Goal: Navigation & Orientation: Find specific page/section

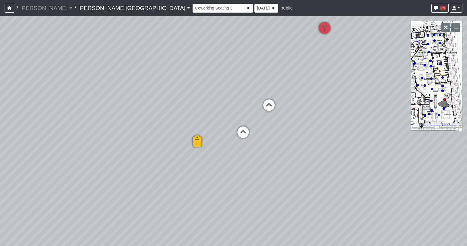
select select "b75WLKiiaJA3cEZUS8gtYH"
select select "4RaHTiPXkmhnUPAV7KL21M"
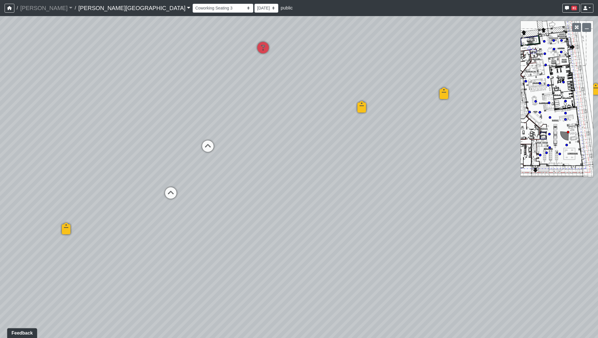
drag, startPoint x: 398, startPoint y: 126, endPoint x: 216, endPoint y: 129, distance: 181.8
click at [216, 129] on div "Loading... Coffee Bar Loading... Created by [PERSON_NAME] - [DATE] - Rev: [DATE…" at bounding box center [299, 177] width 598 height 322
drag, startPoint x: 221, startPoint y: 66, endPoint x: 476, endPoint y: 97, distance: 257.5
click at [467, 97] on div "Loading... Coffee Bar Loading... Created by [PERSON_NAME] - [DATE] - Rev: [DATE…" at bounding box center [299, 177] width 598 height 322
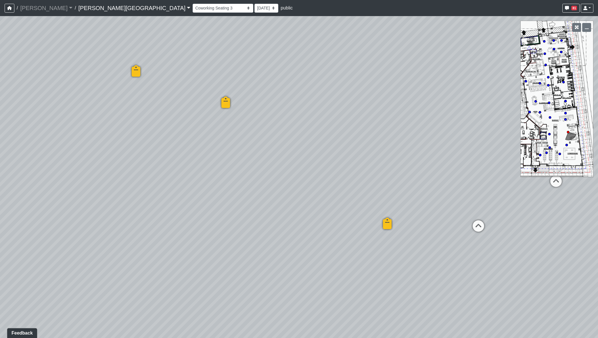
drag, startPoint x: 332, startPoint y: 89, endPoint x: 431, endPoint y: 87, distance: 98.9
click at [431, 87] on div "Loading... Coffee Bar Loading... Created by [PERSON_NAME] - [DATE] - Rev: [DATE…" at bounding box center [299, 177] width 598 height 322
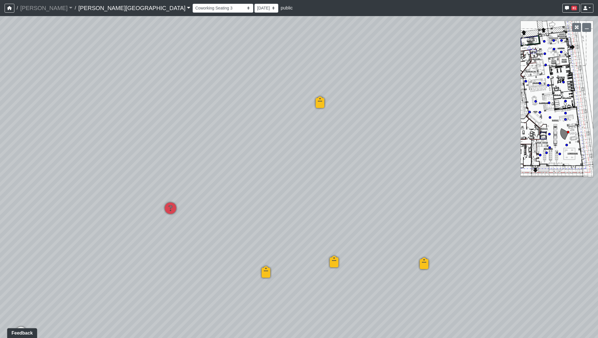
drag, startPoint x: 226, startPoint y: 161, endPoint x: 68, endPoint y: 332, distance: 232.8
click at [68, 245] on div "Loading... Coffee Bar Loading... Created by [PERSON_NAME] - [DATE] - Rev: [DATE…" at bounding box center [299, 177] width 598 height 322
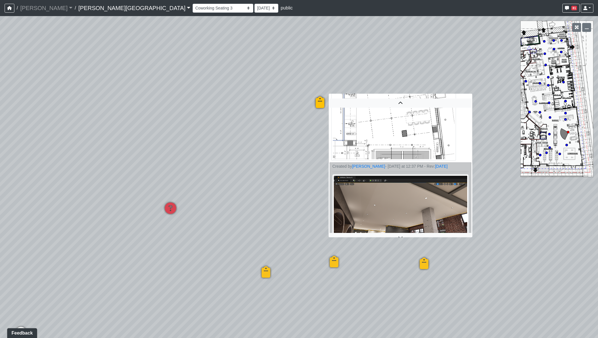
scroll to position [82, 0]
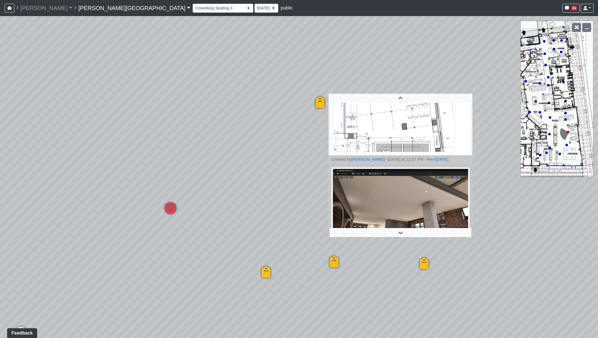
click at [382, 193] on img at bounding box center [400, 213] width 138 height 91
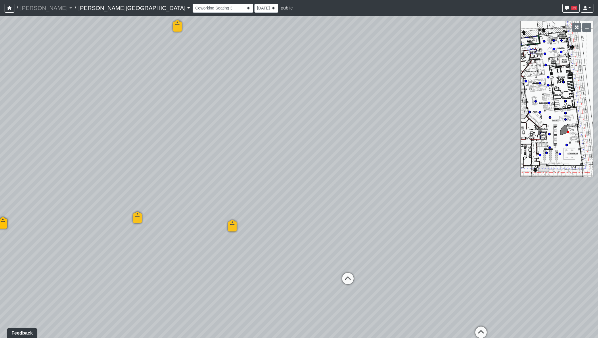
drag, startPoint x: 263, startPoint y: 261, endPoint x: 9, endPoint y: 215, distance: 257.9
click at [9, 215] on div "Loading... Coffee Bar Loading... Created by [PERSON_NAME] - [DATE] - Rev: [DATE…" at bounding box center [299, 177] width 598 height 322
drag, startPoint x: 176, startPoint y: 188, endPoint x: 129, endPoint y: 161, distance: 53.6
click at [129, 161] on div "Loading... Coffee Bar Loading... Created by [PERSON_NAME] - [DATE] - Rev: [DATE…" at bounding box center [299, 177] width 598 height 322
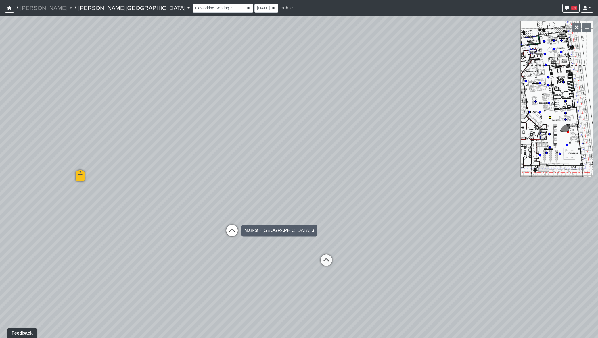
click at [227, 228] on icon at bounding box center [231, 233] width 17 height 17
select select "8eGugpUJ7mA5qJDwsm4SsZ"
select select "4RaHTiPXkmhnUPAV7KL21M"
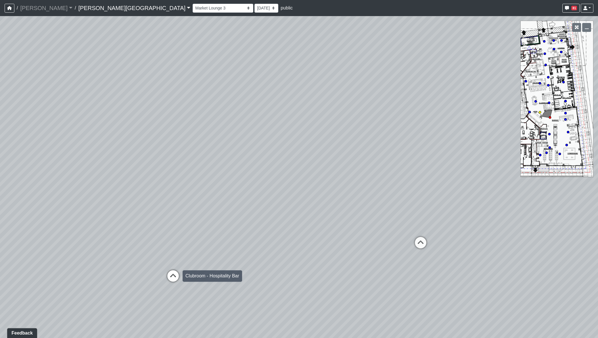
click at [179, 245] on icon at bounding box center [172, 279] width 17 height 17
select select "opxjAeKrrqupTskj1neSeV"
select select "4RaHTiPXkmhnUPAV7KL21M"
drag, startPoint x: 384, startPoint y: 143, endPoint x: 124, endPoint y: 150, distance: 259.5
click at [124, 150] on div "Loading... Coffee Bar Loading... Created by [PERSON_NAME] - [DATE] - Rev: [DATE…" at bounding box center [299, 177] width 598 height 322
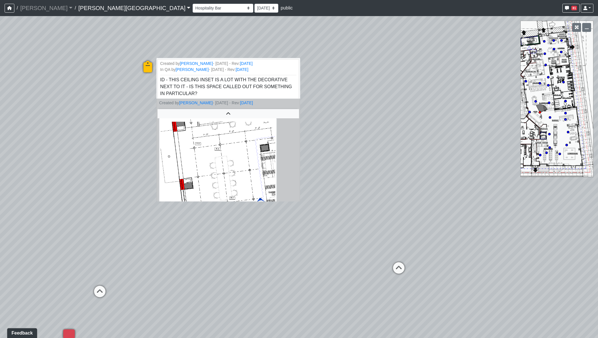
scroll to position [133, 0]
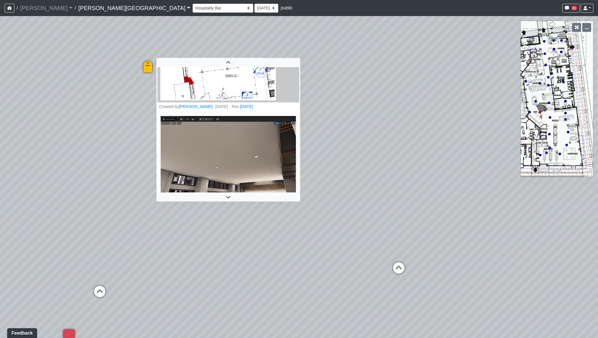
click at [235, 155] on img at bounding box center [228, 159] width 138 height 88
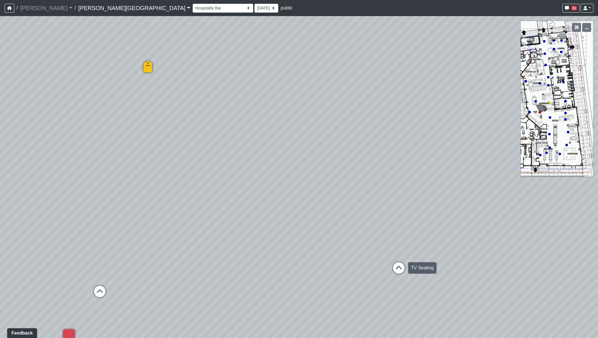
click at [395, 245] on icon at bounding box center [398, 271] width 17 height 17
select select "85yt19wMgVAyb4M3P1Anog"
select select "4RaHTiPXkmhnUPAV7KL21M"
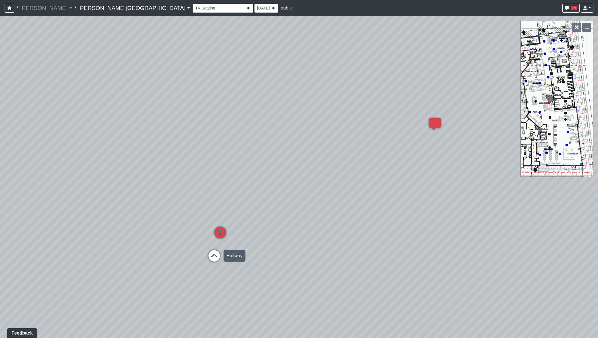
click at [217, 245] on icon at bounding box center [214, 258] width 17 height 17
select select "8q9YC6QBXw8oFapXUtbMKw"
select select "4RaHTiPXkmhnUPAV7KL21M"
click at [200, 245] on div "Loading... Coffee Bar Loading... Created by [PERSON_NAME] - [DATE] - Rev: [DATE…" at bounding box center [299, 177] width 598 height 322
click at [193, 245] on icon at bounding box center [191, 248] width 17 height 17
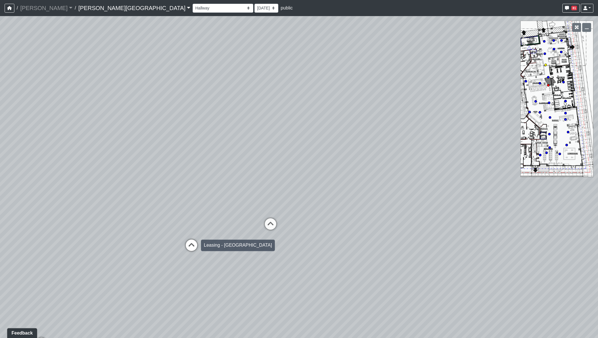
select select "fQnBjVeiMrqPP1So3yU64i"
select select "4RaHTiPXkmhnUPAV7KL21M"
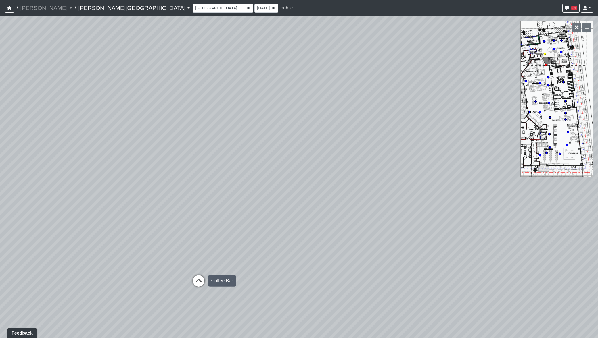
click at [201, 245] on icon at bounding box center [198, 283] width 17 height 17
select select "38CsLPz8VkCK2QiTdw7us5"
select select "4RaHTiPXkmhnUPAV7KL21M"
drag, startPoint x: 344, startPoint y: 196, endPoint x: 309, endPoint y: 189, distance: 35.8
click at [309, 189] on div "Loading... Coffee Bar Loading... Created by [PERSON_NAME] - [DATE] - Rev: [DATE…" at bounding box center [299, 177] width 598 height 322
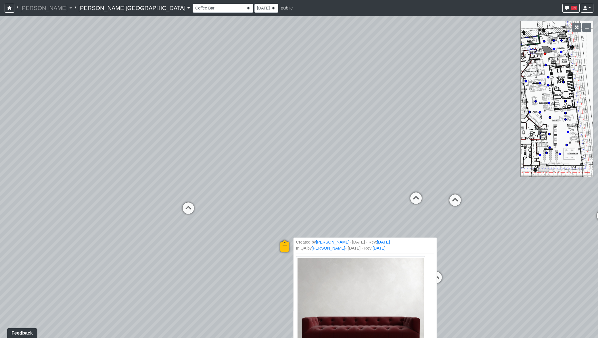
scroll to position [99, 0]
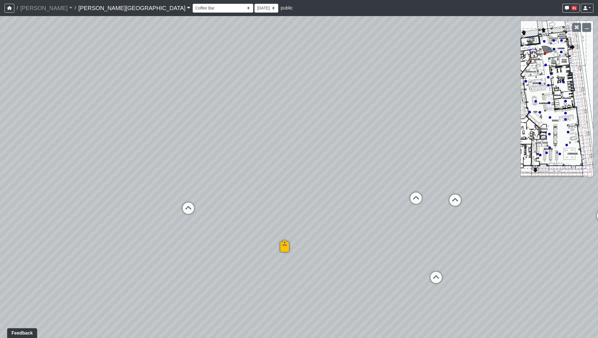
scroll to position [0, 0]
drag, startPoint x: 401, startPoint y: 160, endPoint x: 250, endPoint y: 116, distance: 158.1
click at [250, 116] on div "Loading... Coffee Bar Loading... Created by [PERSON_NAME] - [DATE] - Rev: [DATE…" at bounding box center [299, 177] width 598 height 322
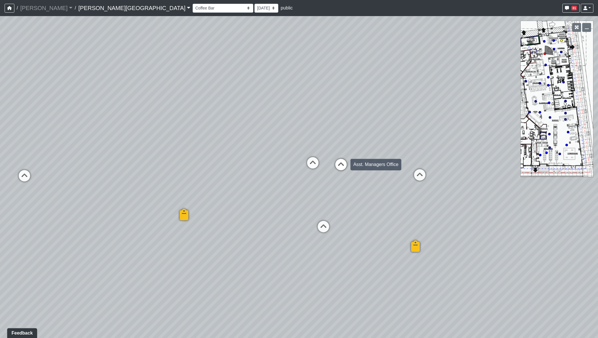
click at [341, 169] on icon at bounding box center [340, 167] width 17 height 17
select select "3AUcN9UfLW6A3ZtRhtaGYA"
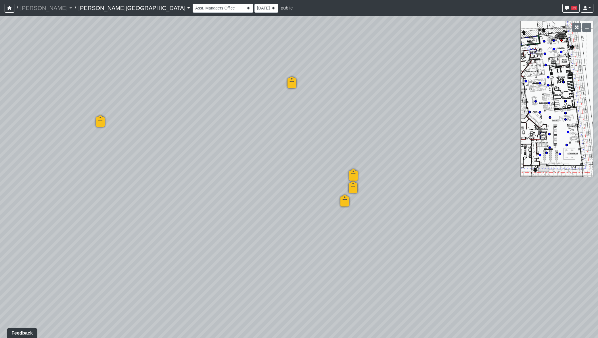
drag, startPoint x: 244, startPoint y: 222, endPoint x: 598, endPoint y: 212, distance: 353.6
click at [467, 212] on div "Loading... Coffee Bar Loading... Created by [PERSON_NAME] - [DATE] - Rev: [DATE…" at bounding box center [299, 177] width 598 height 322
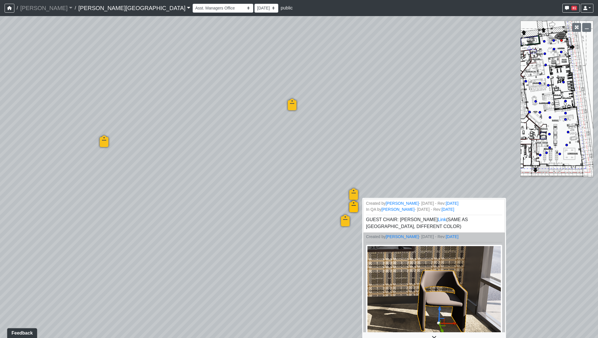
click at [356, 204] on icon at bounding box center [353, 209] width 17 height 17
click at [404, 245] on img at bounding box center [434, 298] width 138 height 108
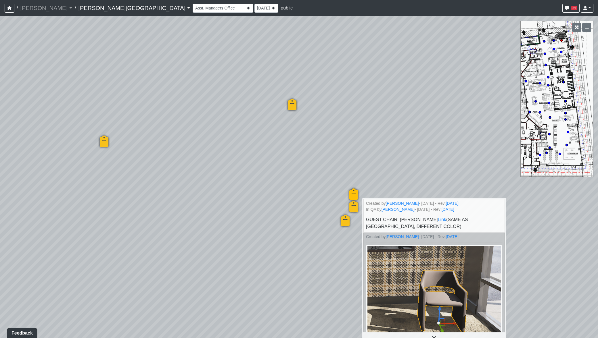
click at [355, 191] on icon at bounding box center [353, 197] width 17 height 17
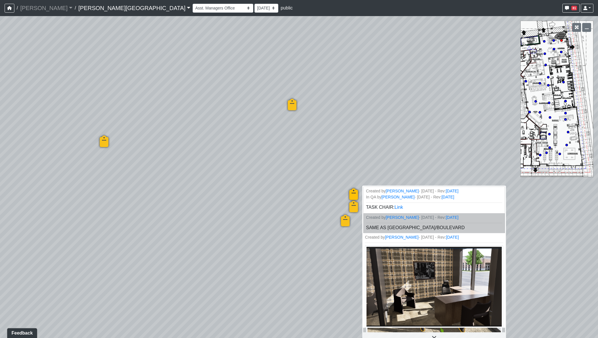
click at [416, 245] on img at bounding box center [434, 287] width 138 height 83
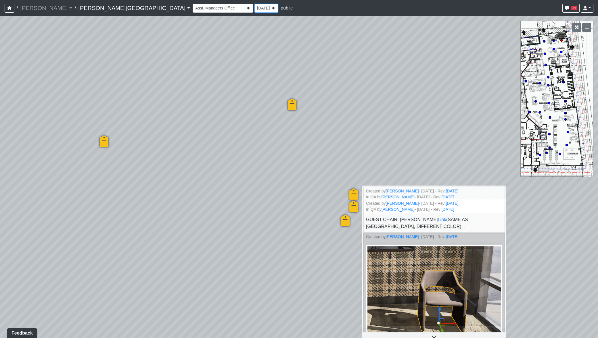
click at [254, 11] on select "[DATE] [DATE] [DATE] [DATE] [DATE] [DATE] [DATE] [DATE] [DATE]" at bounding box center [266, 8] width 24 height 9
select select "4AQpax1e1UZyJnptCWdnbA"
click at [254, 4] on select "[DATE] [DATE] [DATE] [DATE] [DATE] [DATE] [DATE] [DATE] [DATE]" at bounding box center [266, 8] width 24 height 9
select select "3AUcN9UfLW6A3ZtRhtaGYA"
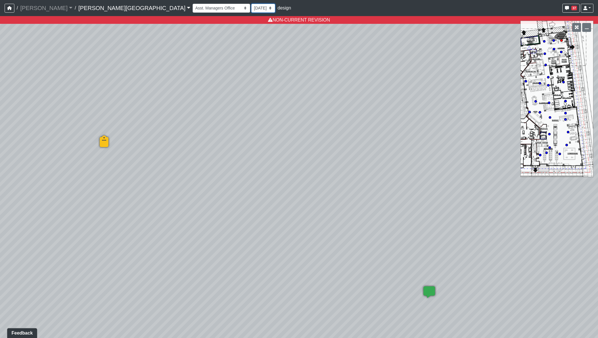
click at [251, 6] on select "[DATE] [DATE] [DATE] [DATE] [DATE] [DATE] [DATE] [DATE] [DATE]" at bounding box center [263, 8] width 24 height 9
select select "4RaHTiPXkmhnUPAV7KL21M"
click at [251, 4] on select "[DATE] [DATE] [DATE] [DATE] [DATE] [DATE] [DATE] [DATE] [DATE]" at bounding box center [263, 8] width 24 height 9
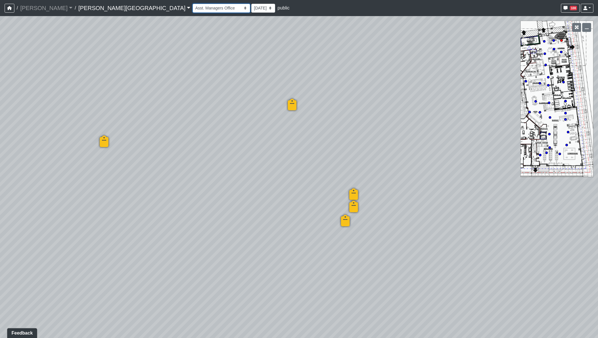
click at [193, 6] on select "Hallway Hospitality Bar Package Room Package Room Entry Pool Courtyard Entry 1 …" at bounding box center [222, 8] width 58 height 9
click at [193, 4] on select "Hallway Hospitality Bar Package Room Package Room Entry Pool Courtyard Entry 1 …" at bounding box center [222, 8] width 58 height 9
select select "wGtdKZLAjyNMBZ3E7Loa8F"
select select "4RaHTiPXkmhnUPAV7KL21M"
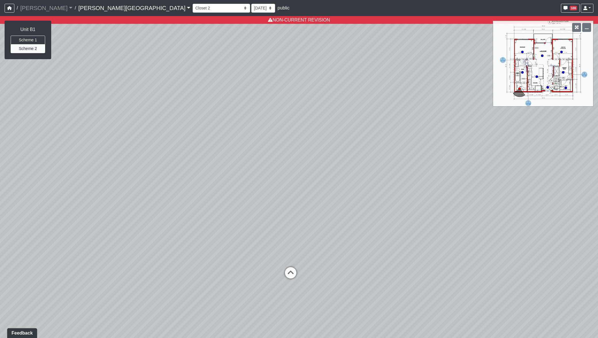
drag, startPoint x: 380, startPoint y: 180, endPoint x: 268, endPoint y: 152, distance: 115.8
click at [268, 152] on div "Loading... Coffee Bar Loading... Created by [PERSON_NAME] - [DATE] - Rev: [DATE…" at bounding box center [299, 177] width 598 height 322
click at [272, 245] on icon at bounding box center [270, 266] width 17 height 17
select select "fhmnd3Ncuw3hu4JWPRP9Y2"
select select "4RaHTiPXkmhnUPAV7KL21M"
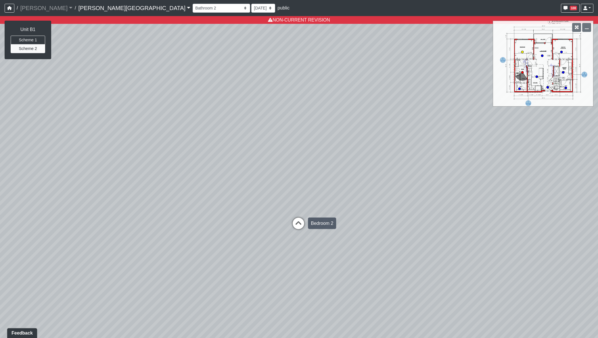
click at [295, 229] on icon at bounding box center [298, 226] width 17 height 17
select select "gDFQbWfMJB35fH3osWPFey"
drag, startPoint x: 412, startPoint y: 213, endPoint x: 258, endPoint y: 202, distance: 154.9
click at [258, 202] on div "Loading... Coffee Bar Loading... Created by [PERSON_NAME] - [DATE] - Rev: [DATE…" at bounding box center [299, 177] width 598 height 322
click at [44, 41] on button "Scheme 1" at bounding box center [28, 40] width 35 height 9
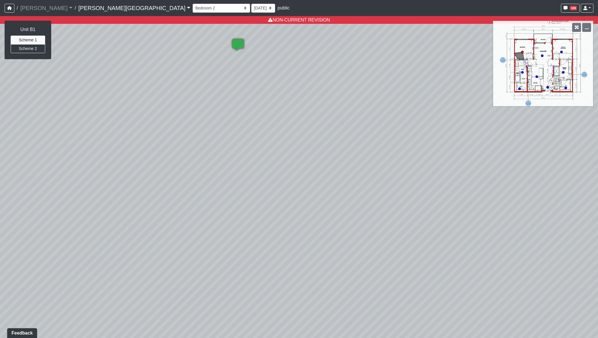
click at [197, 12] on div "Hallway Hospitality Bar Package Room Package Room Entry Pool Courtyard Entry 1 …" at bounding box center [393, 8] width 401 height 11
click at [251, 11] on select "[DATE] [DATE] [DATE] [DATE] [DATE] [DATE] [DATE] [DATE] [DATE]" at bounding box center [263, 8] width 24 height 9
select select "[DEMOGRAPHIC_DATA]"
click at [251, 4] on select "[DATE] [DATE] [DATE] [DATE] [DATE] [DATE] [DATE] [DATE] [DATE]" at bounding box center [263, 8] width 24 height 9
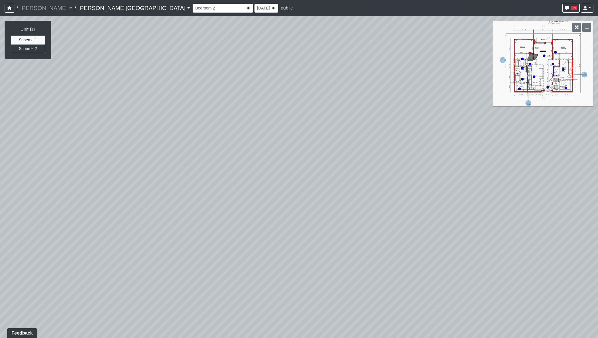
drag, startPoint x: 150, startPoint y: 213, endPoint x: 541, endPoint y: 116, distance: 402.6
click at [467, 116] on div "Loading... Coffee Bar Loading... Created by [PERSON_NAME] - [DATE] - Rev: [DATE…" at bounding box center [299, 177] width 598 height 322
drag, startPoint x: 401, startPoint y: 127, endPoint x: 586, endPoint y: 138, distance: 185.2
click at [467, 138] on div "Loading... Coffee Bar Loading... Created by [PERSON_NAME] - [DATE] - Rev: [DATE…" at bounding box center [299, 177] width 598 height 322
drag, startPoint x: 478, startPoint y: 134, endPoint x: 595, endPoint y: 171, distance: 122.4
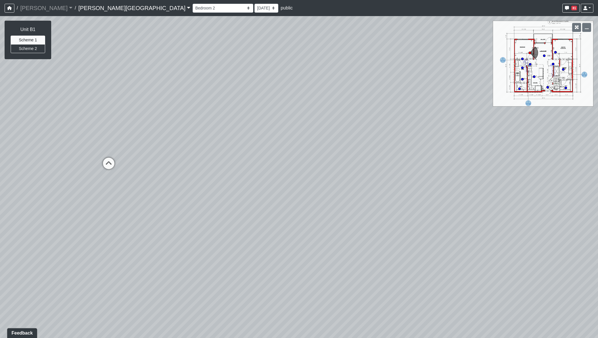
click at [467, 171] on div "Loading... Coffee Bar Loading... Created by [PERSON_NAME] - [DATE] - Rev: [DATE…" at bounding box center [299, 177] width 598 height 322
drag, startPoint x: 278, startPoint y: 195, endPoint x: 598, endPoint y: 164, distance: 321.3
click at [467, 164] on div "Loading... Coffee Bar Loading... Created by [PERSON_NAME] - [DATE] - Rev: [DATE…" at bounding box center [299, 177] width 598 height 322
click at [236, 130] on icon at bounding box center [239, 133] width 17 height 17
drag, startPoint x: 404, startPoint y: 127, endPoint x: 480, endPoint y: 123, distance: 76.0
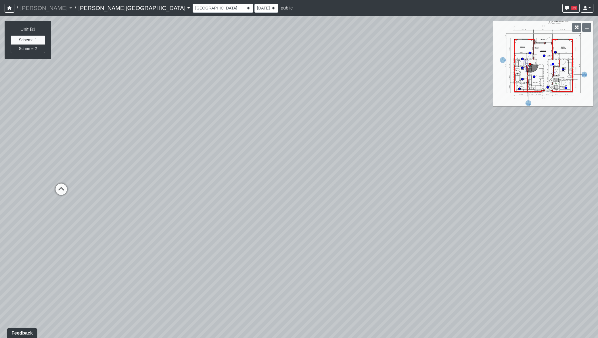
click at [467, 123] on div "Loading... Coffee Bar Loading... Created by [PERSON_NAME] - [DATE] - Rev: [DATE…" at bounding box center [299, 177] width 598 height 322
drag, startPoint x: 282, startPoint y: 114, endPoint x: 387, endPoint y: 136, distance: 107.2
click at [405, 132] on div "Loading... Coffee Bar Loading... Created by [PERSON_NAME] - [DATE] - Rev: [DATE…" at bounding box center [299, 177] width 598 height 322
click at [144, 173] on icon at bounding box center [140, 180] width 17 height 17
drag, startPoint x: 104, startPoint y: 178, endPoint x: 358, endPoint y: 164, distance: 254.9
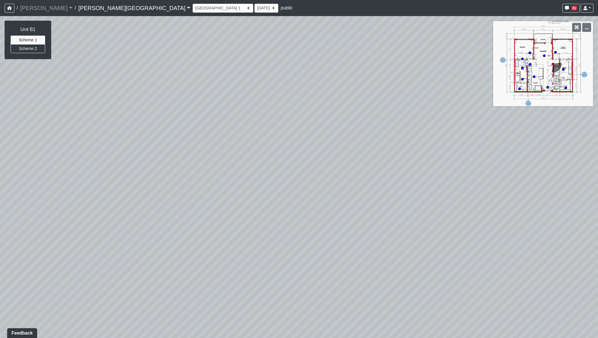
click at [358, 164] on div "Loading... Coffee Bar Loading... Created by [PERSON_NAME] - [DATE] - Rev: [DATE…" at bounding box center [299, 177] width 598 height 322
drag, startPoint x: 464, startPoint y: 155, endPoint x: 417, endPoint y: 153, distance: 46.9
click at [467, 159] on div "Loading... Coffee Bar Loading... Created by [PERSON_NAME] - [DATE] - Rev: [DATE…" at bounding box center [299, 177] width 598 height 322
drag, startPoint x: 290, startPoint y: 151, endPoint x: 571, endPoint y: 161, distance: 280.6
click at [467, 161] on div "Loading... Coffee Bar Loading... Created by [PERSON_NAME] - [DATE] - Rev: [DATE…" at bounding box center [299, 177] width 598 height 322
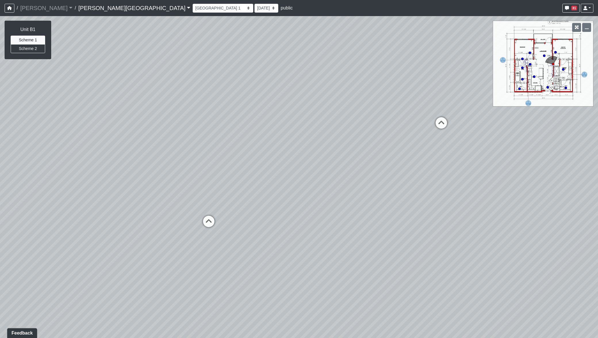
drag, startPoint x: 394, startPoint y: 186, endPoint x: 447, endPoint y: 202, distance: 55.5
click at [447, 202] on div "Loading... Coffee Bar Loading... Created by [PERSON_NAME] - [DATE] - Rev: [DATE…" at bounding box center [299, 177] width 598 height 322
drag, startPoint x: 549, startPoint y: 186, endPoint x: 211, endPoint y: 176, distance: 338.0
click at [211, 176] on div "Loading... Coffee Bar Loading... Created by [PERSON_NAME] - [DATE] - Rev: [DATE…" at bounding box center [299, 177] width 598 height 322
click at [223, 120] on icon at bounding box center [228, 124] width 17 height 17
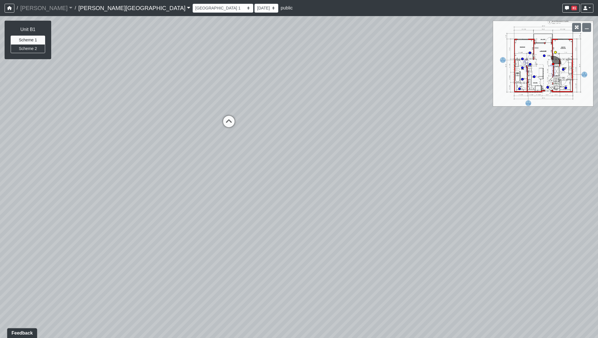
select select "6reqKEibiCHTNjRe2PVEZC"
drag, startPoint x: 447, startPoint y: 150, endPoint x: 594, endPoint y: 176, distance: 149.3
click at [467, 176] on div "Loading... Coffee Bar Loading... Created by [PERSON_NAME] - [DATE] - Rev: [DATE…" at bounding box center [299, 177] width 598 height 322
